Goal: Transaction & Acquisition: Purchase product/service

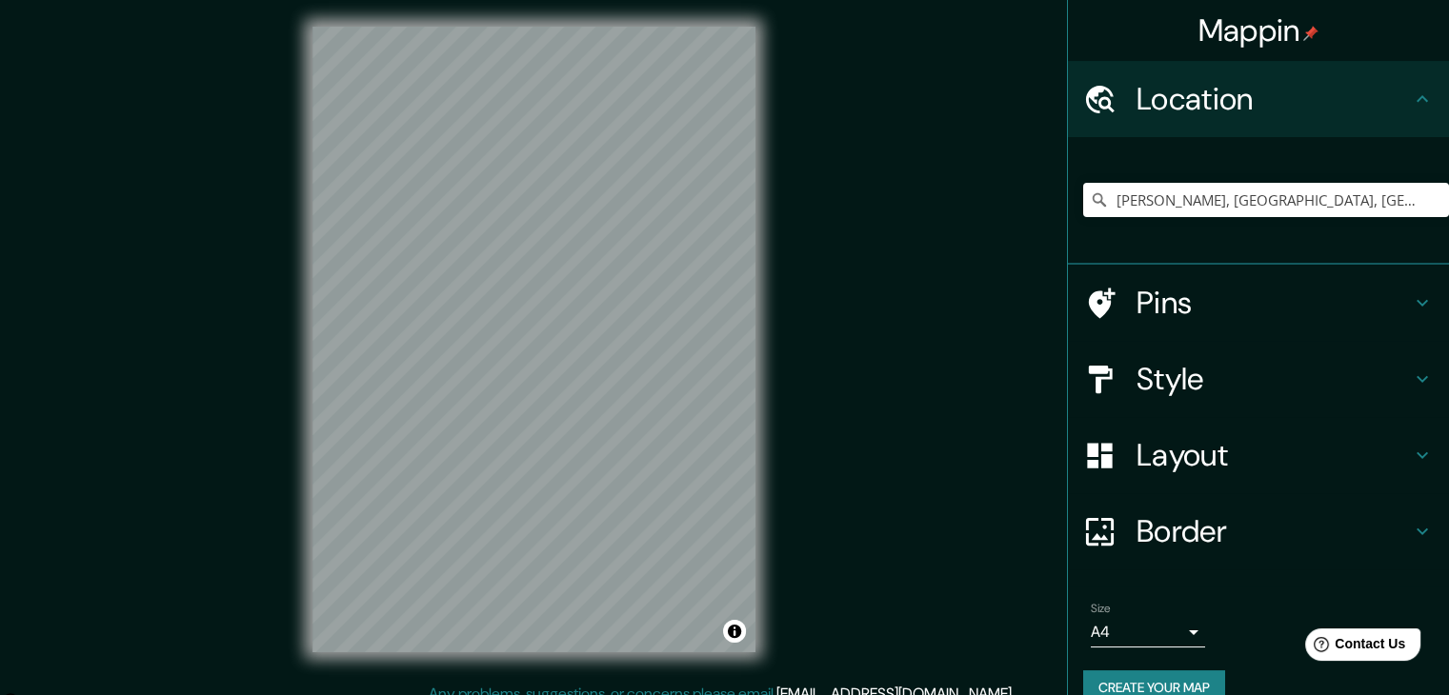
scroll to position [3284, 0]
click at [1191, 371] on h4 "Style" at bounding box center [1274, 379] width 274 height 38
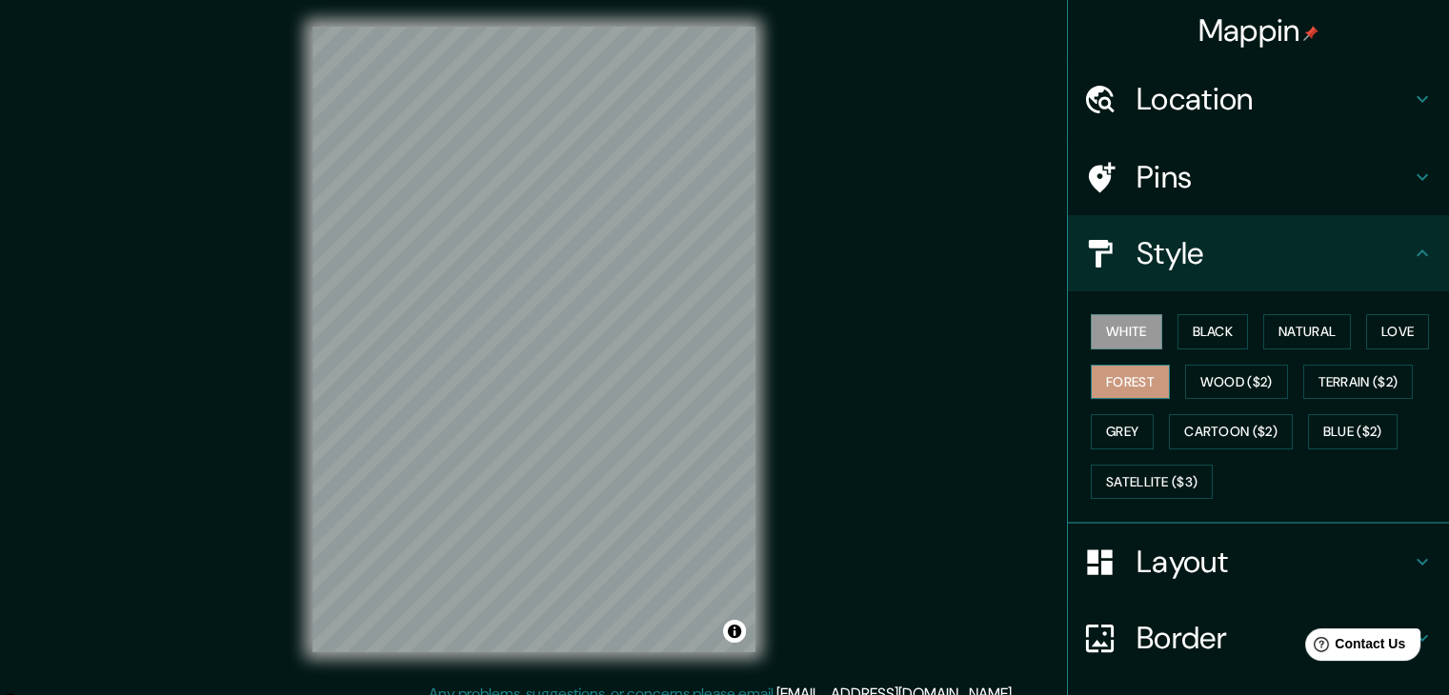
click at [1151, 379] on button "Forest" at bounding box center [1130, 382] width 79 height 35
click at [1247, 531] on div "Layout" at bounding box center [1258, 562] width 381 height 76
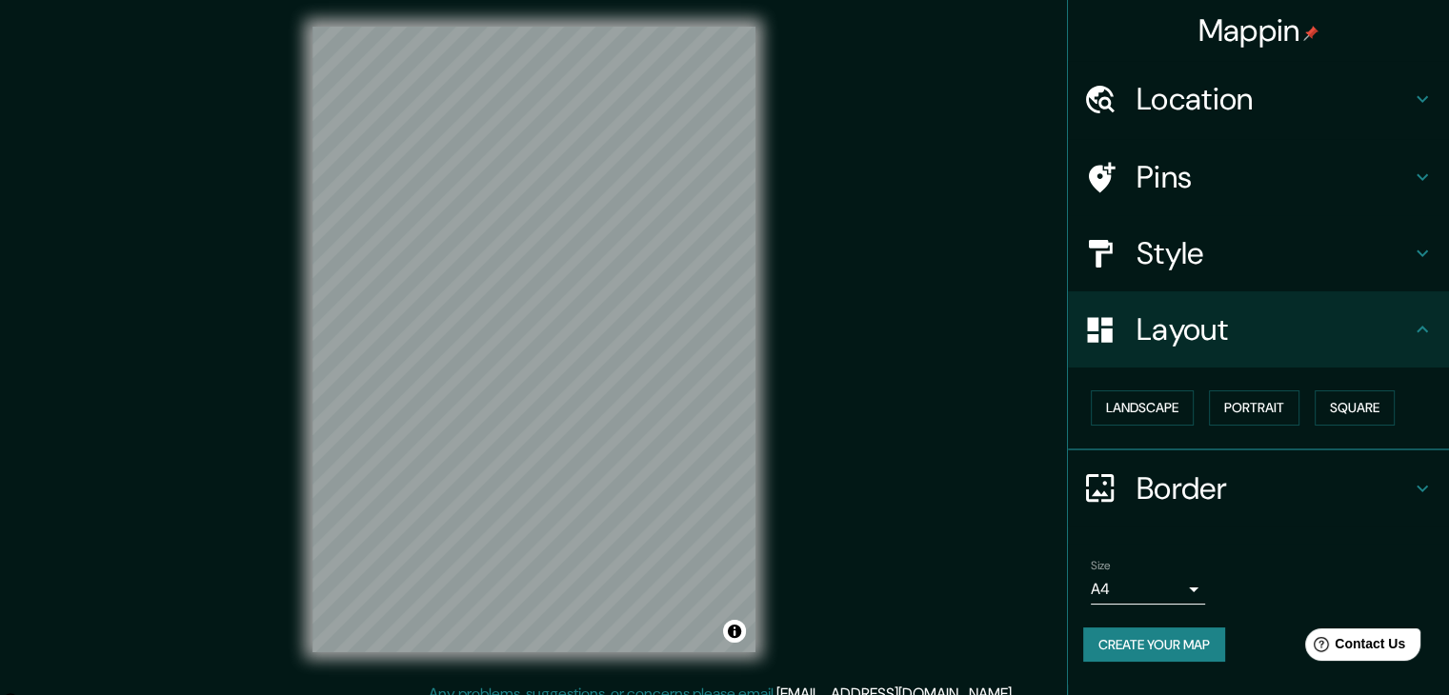
click at [1182, 639] on button "Create your map" at bounding box center [1154, 645] width 142 height 35
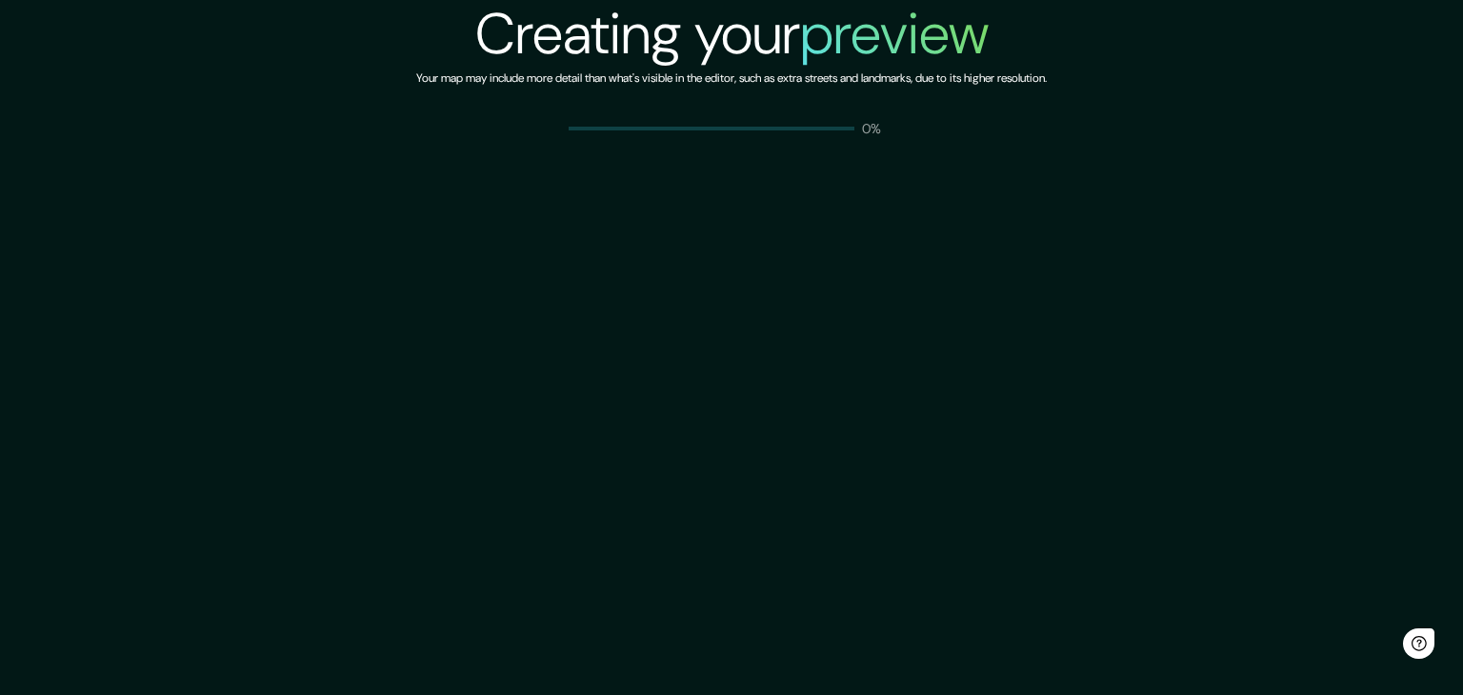
scroll to position [3284, 0]
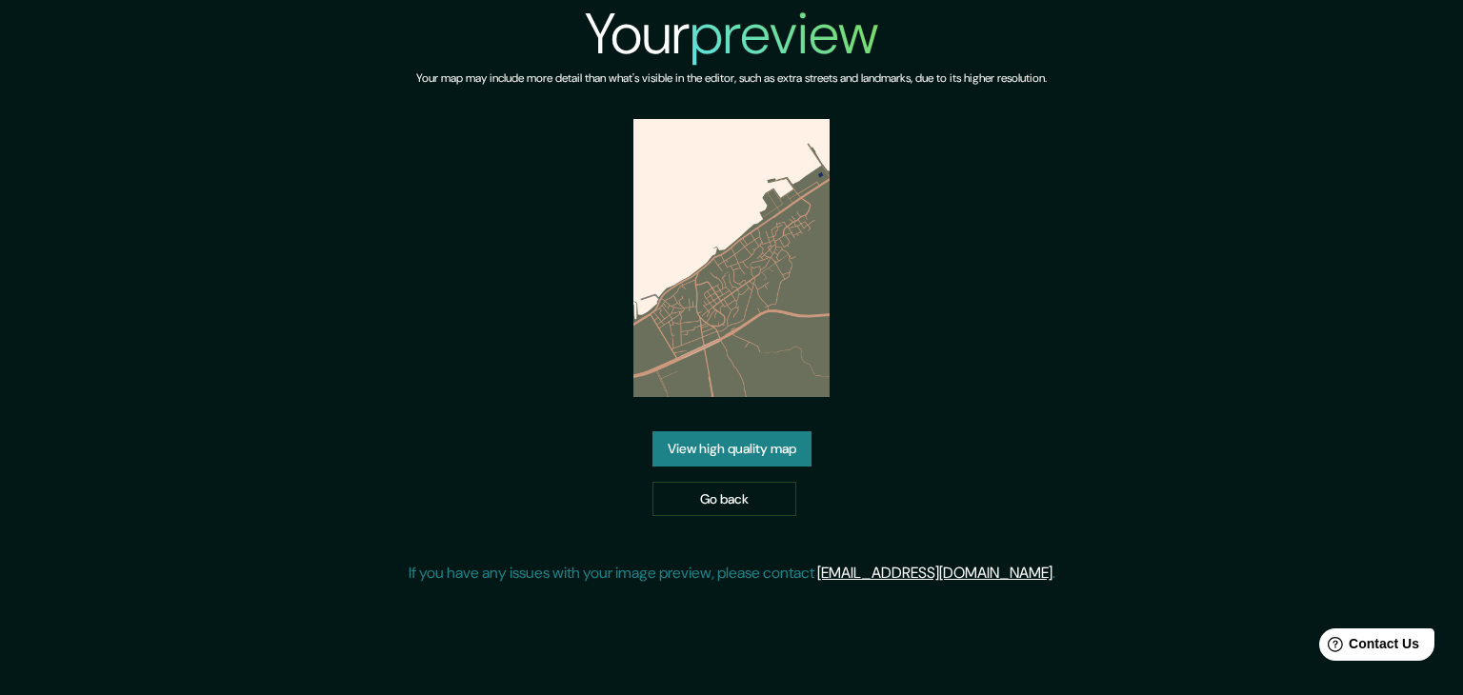
click at [762, 451] on link "View high quality map" at bounding box center [732, 449] width 159 height 35
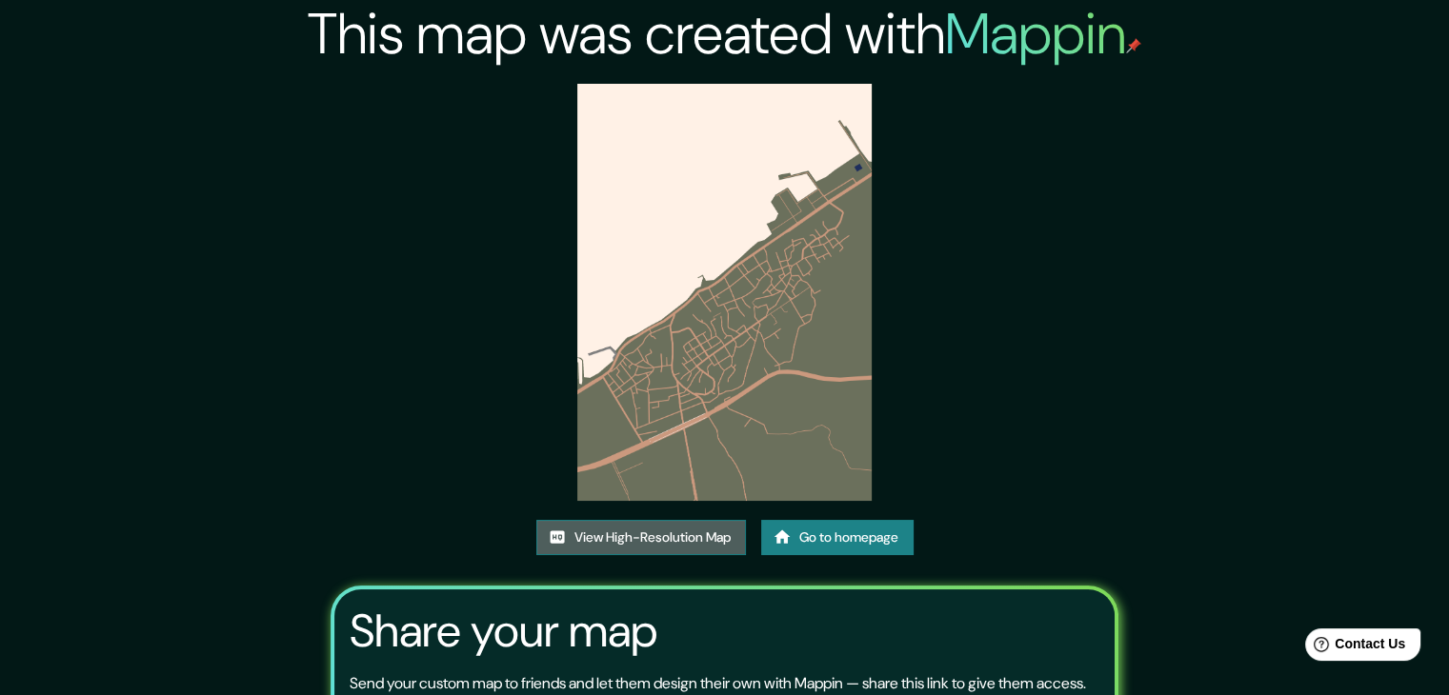
click at [657, 534] on link "View High-Resolution Map" at bounding box center [641, 537] width 210 height 35
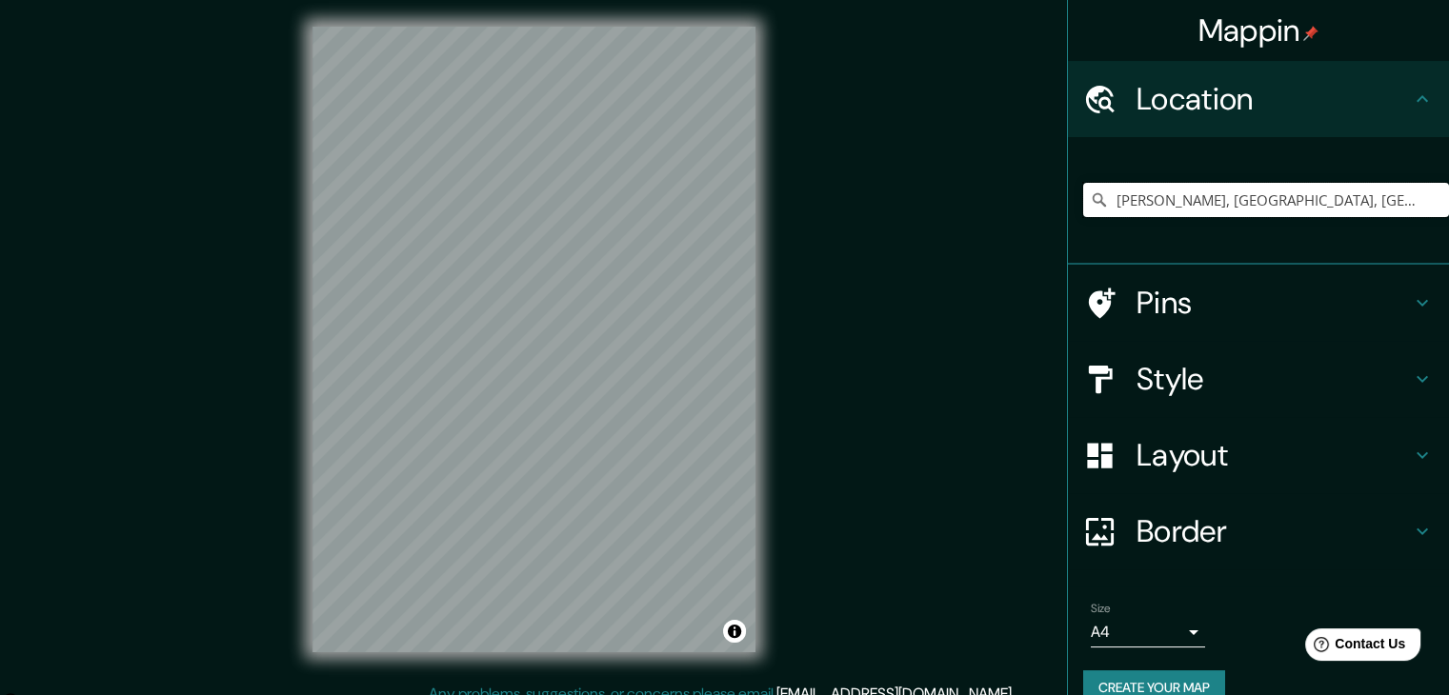
click at [1199, 195] on input "[PERSON_NAME], [GEOGRAPHIC_DATA], [GEOGRAPHIC_DATA]" at bounding box center [1266, 200] width 366 height 34
drag, startPoint x: 1296, startPoint y: 216, endPoint x: 1147, endPoint y: 201, distance: 149.4
click at [1147, 201] on input "[PERSON_NAME], [GEOGRAPHIC_DATA], [GEOGRAPHIC_DATA]" at bounding box center [1266, 200] width 366 height 34
drag, startPoint x: 1339, startPoint y: 201, endPoint x: 1158, endPoint y: 215, distance: 182.5
click at [1158, 215] on input "[PERSON_NAME], [GEOGRAPHIC_DATA], [GEOGRAPHIC_DATA]" at bounding box center [1266, 200] width 366 height 34
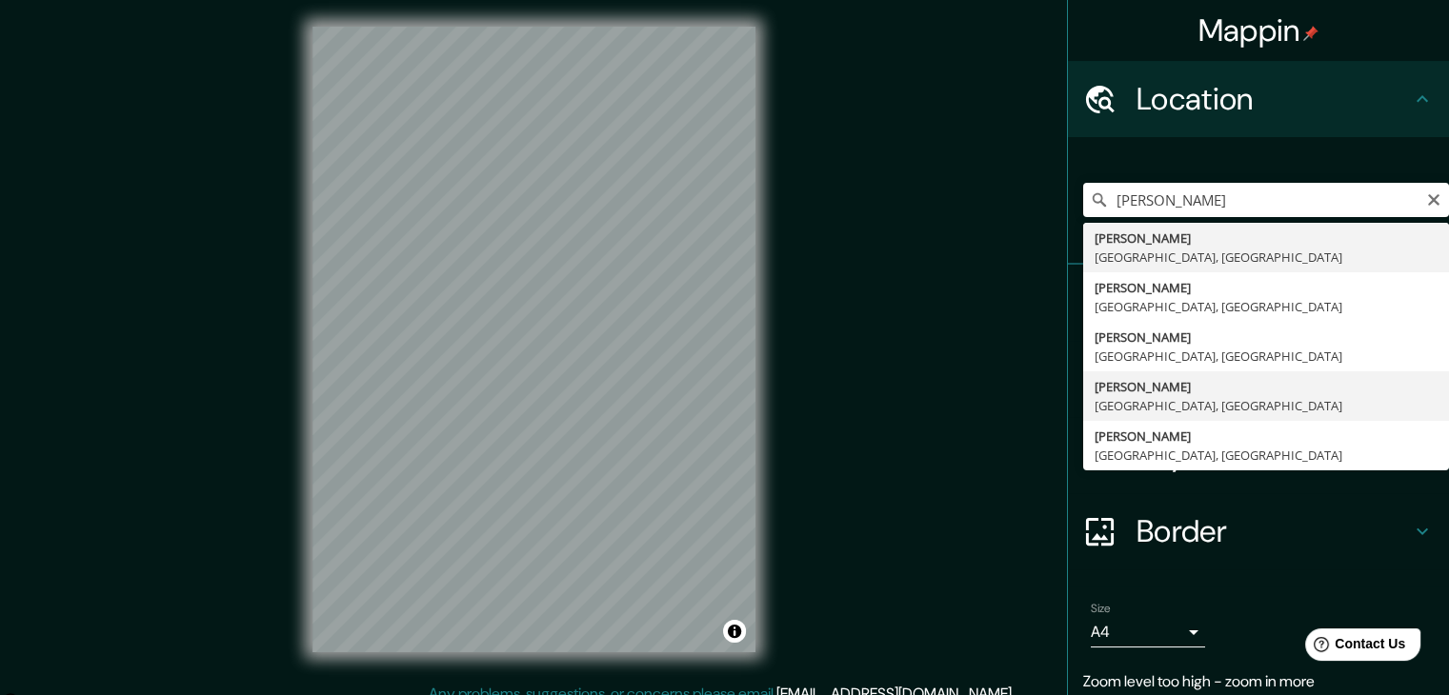
type input "[PERSON_NAME], [GEOGRAPHIC_DATA], [GEOGRAPHIC_DATA]"
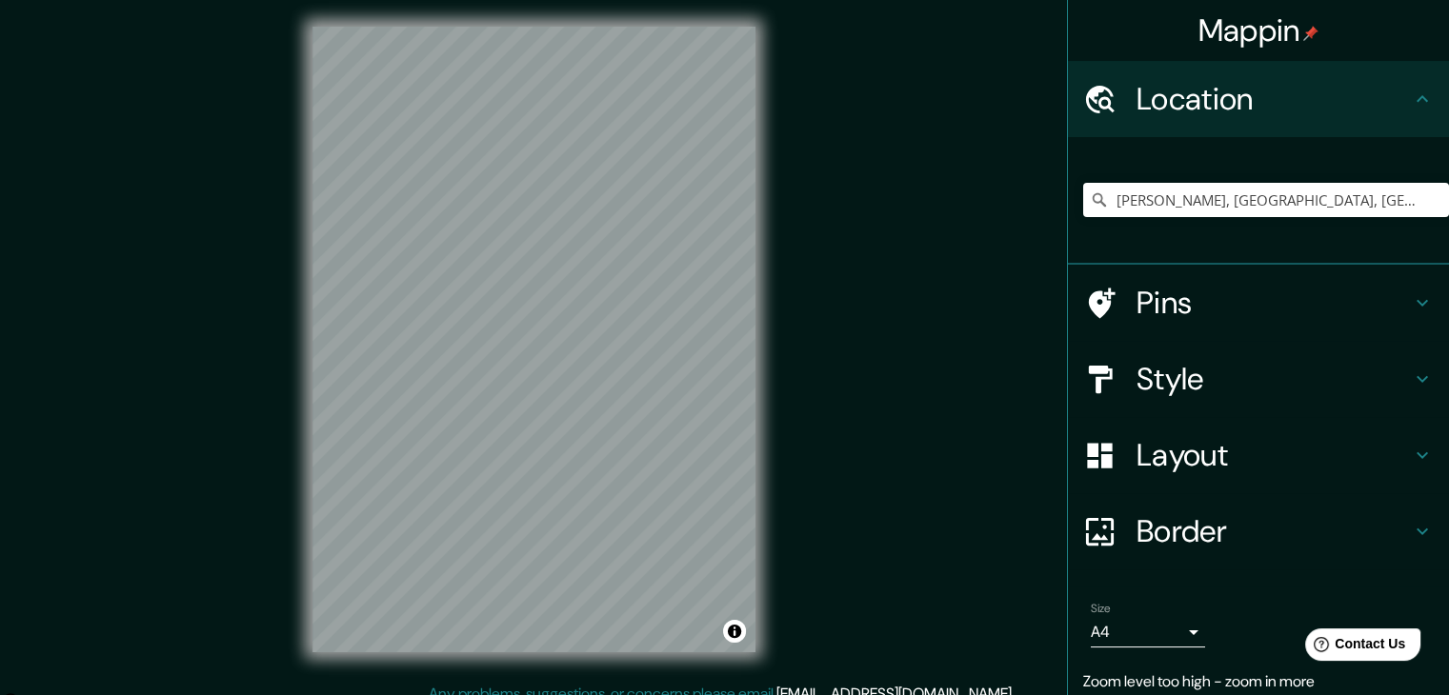
click at [1226, 365] on h4 "Style" at bounding box center [1274, 379] width 274 height 38
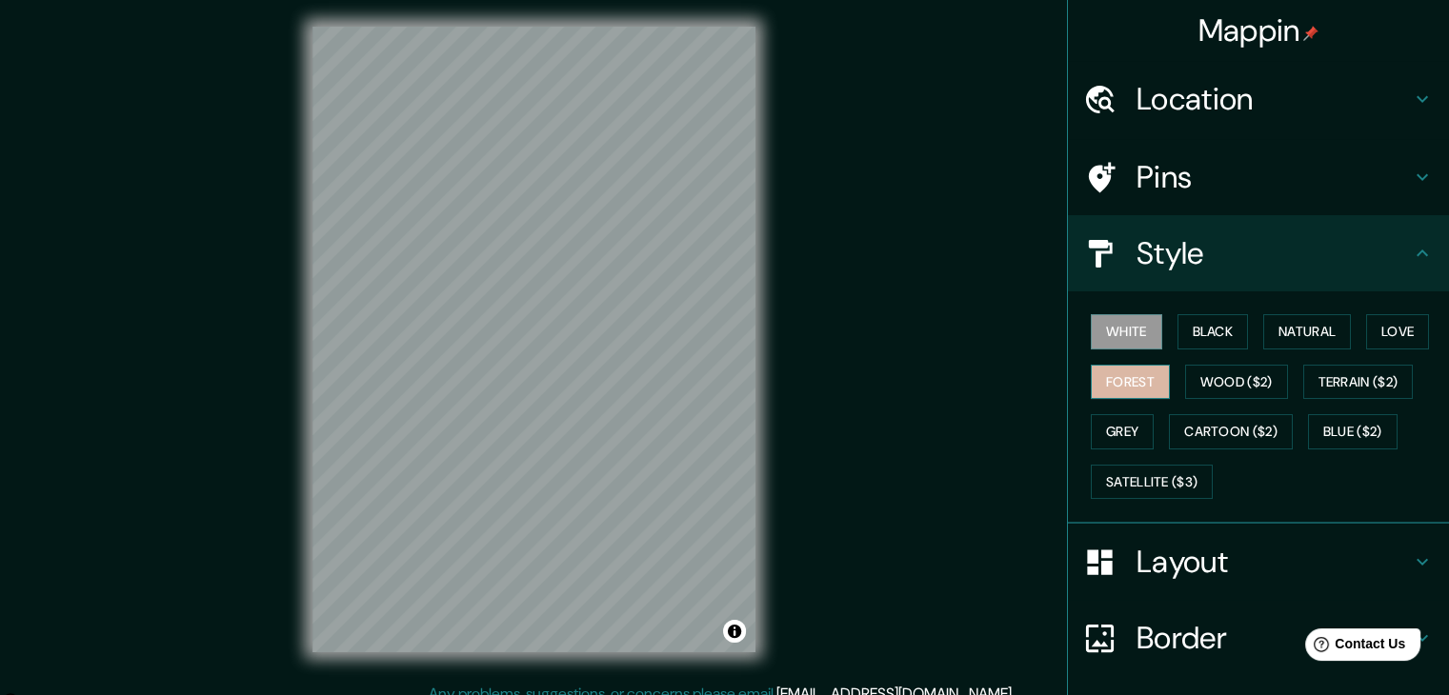
click at [1132, 376] on button "Forest" at bounding box center [1130, 382] width 79 height 35
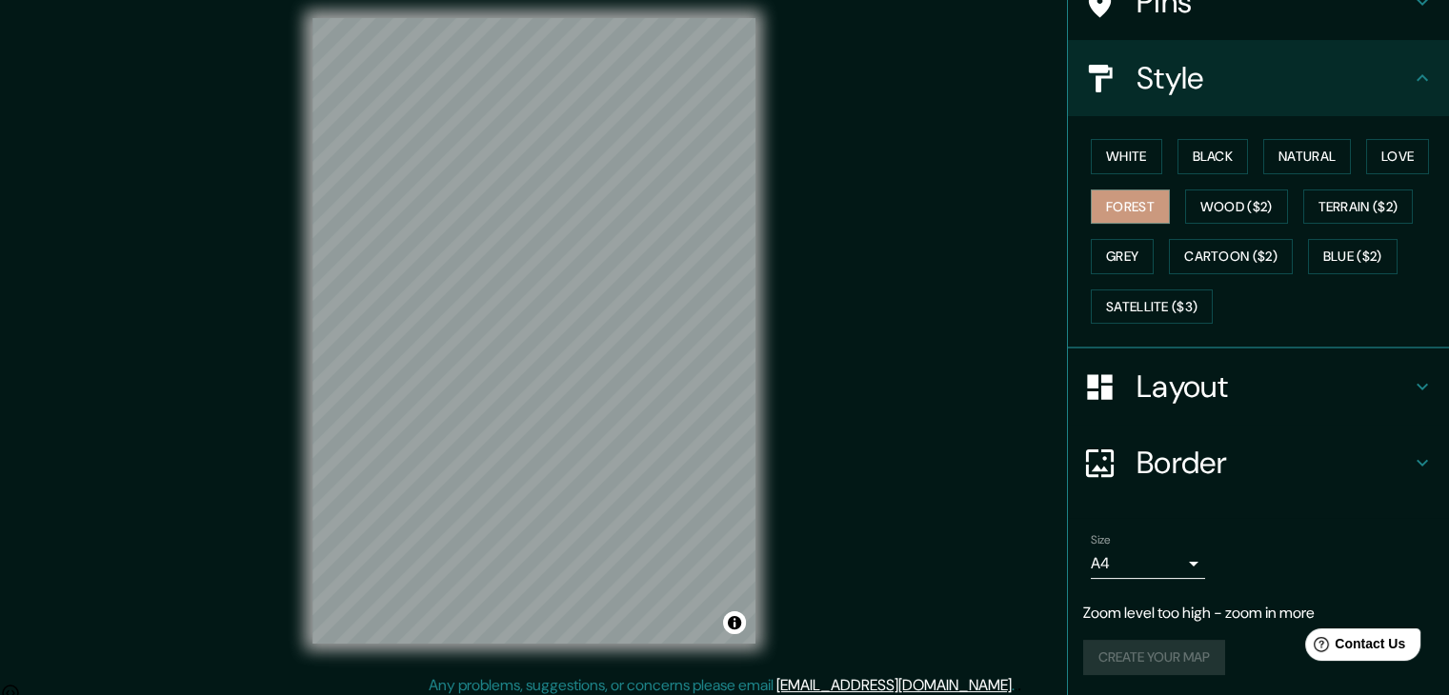
scroll to position [22, 0]
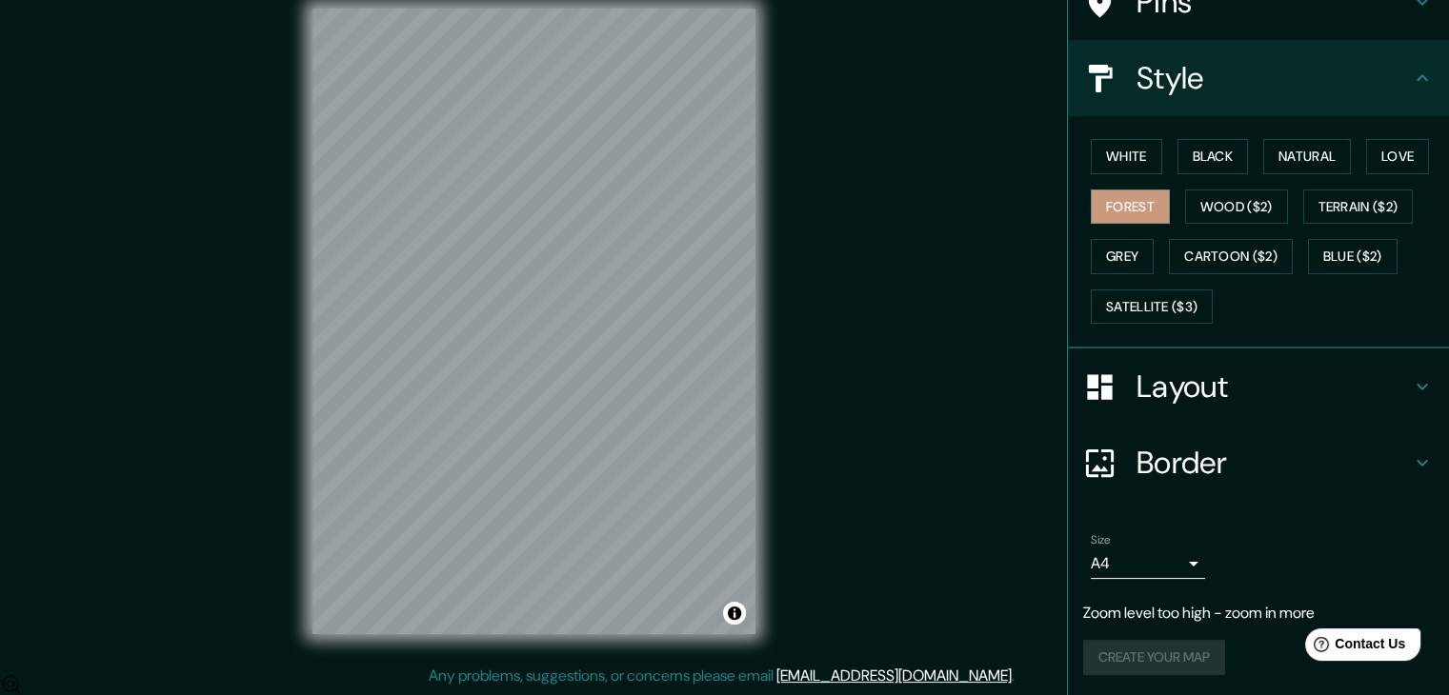
click at [1163, 656] on div "Create your map" at bounding box center [1258, 657] width 351 height 35
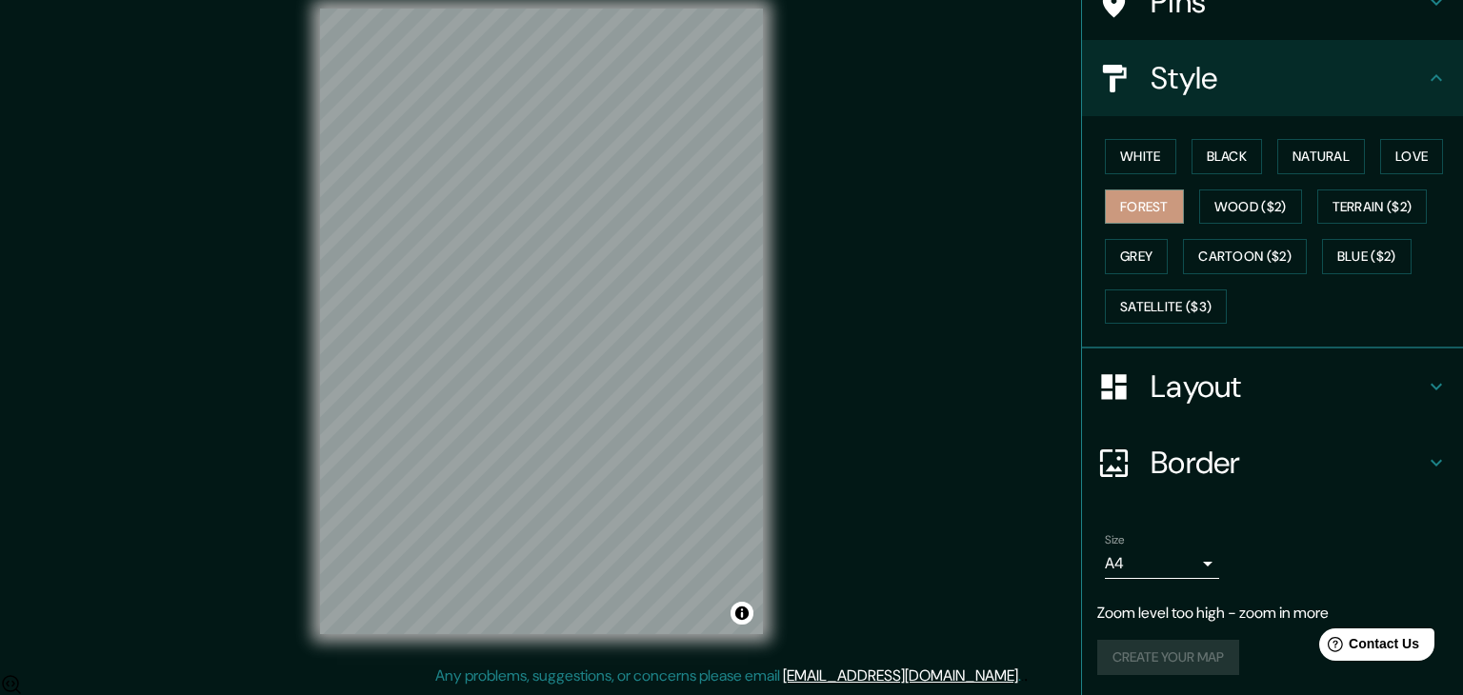
click at [1185, 554] on body "Mappin Location [GEOGRAPHIC_DATA], [GEOGRAPHIC_DATA], [GEOGRAPHIC_DATA] Pins St…" at bounding box center [731, 325] width 1463 height 695
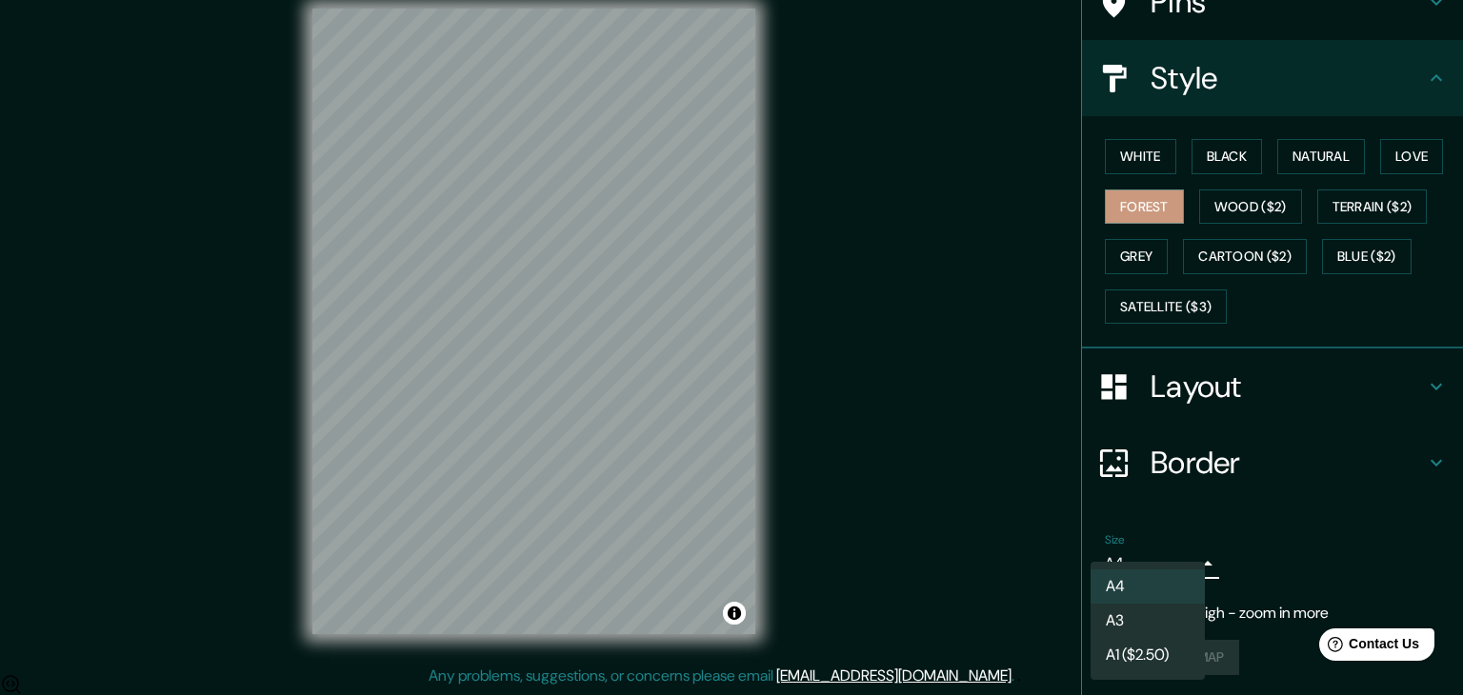
click at [1185, 554] on div at bounding box center [731, 347] width 1463 height 695
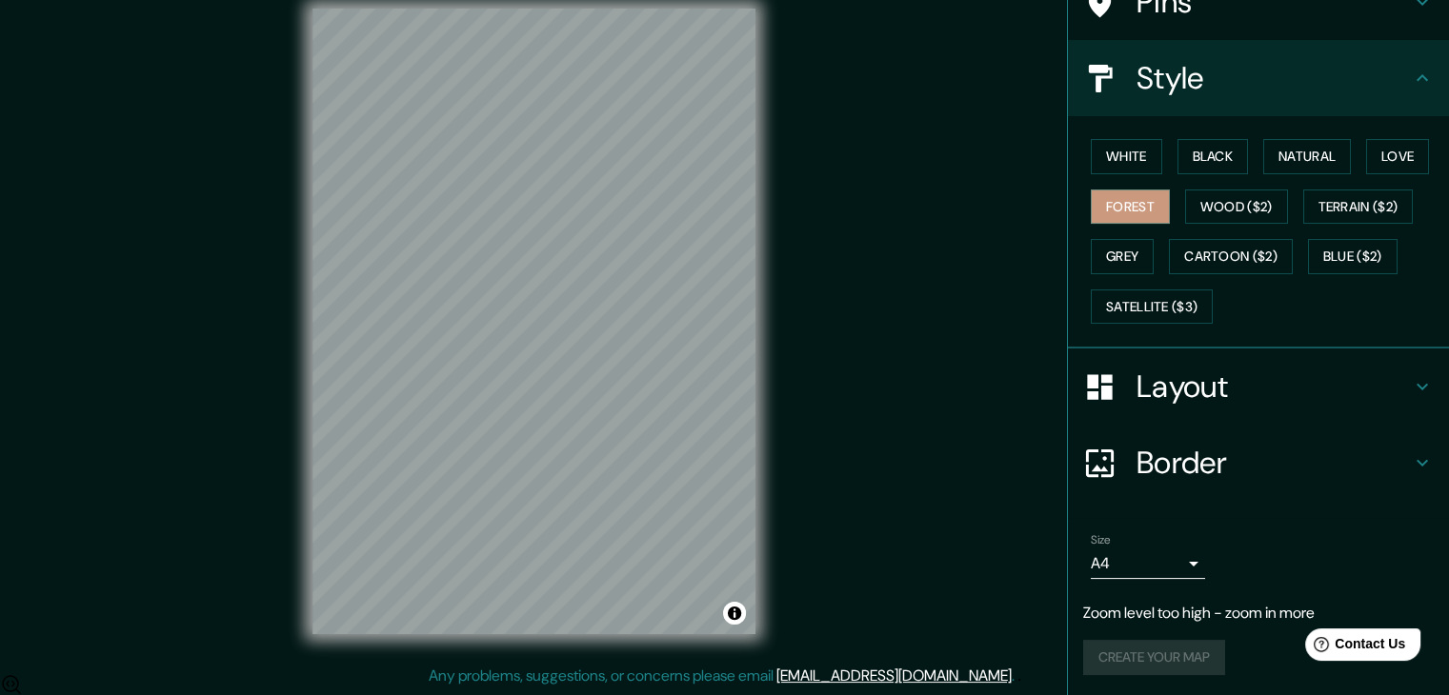
click at [1162, 655] on div "Create your map" at bounding box center [1258, 657] width 351 height 35
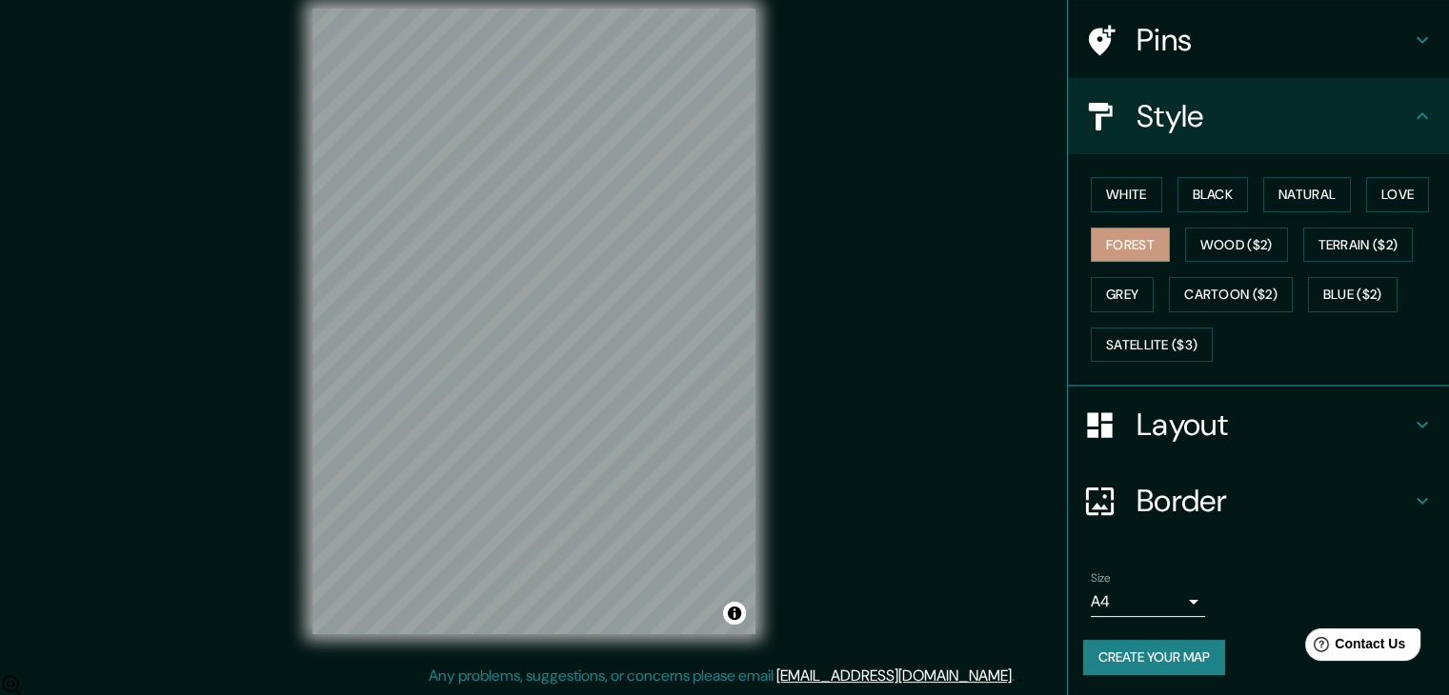
scroll to position [175, 0]
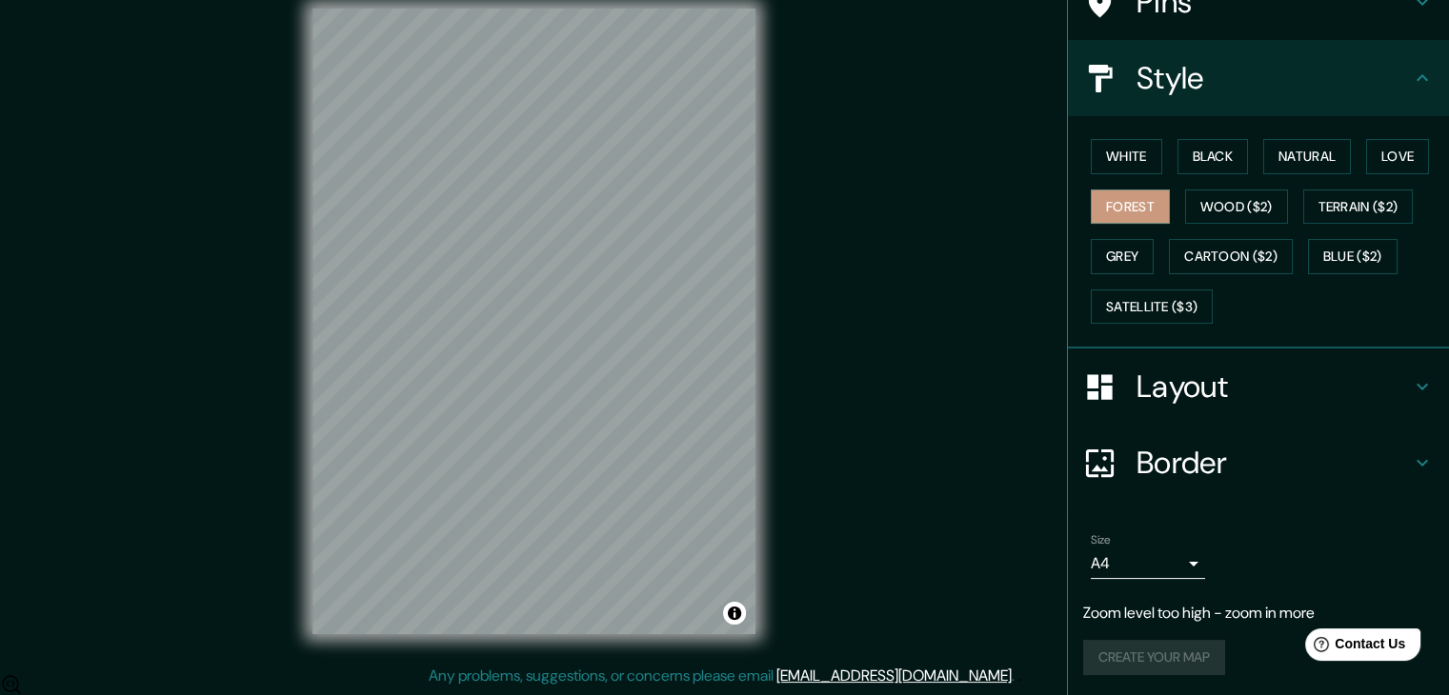
drag, startPoint x: 1176, startPoint y: 655, endPoint x: 938, endPoint y: 580, distance: 248.6
click at [1170, 654] on div "Create your map" at bounding box center [1258, 657] width 351 height 35
